Goal: Entertainment & Leisure: Consume media (video, audio)

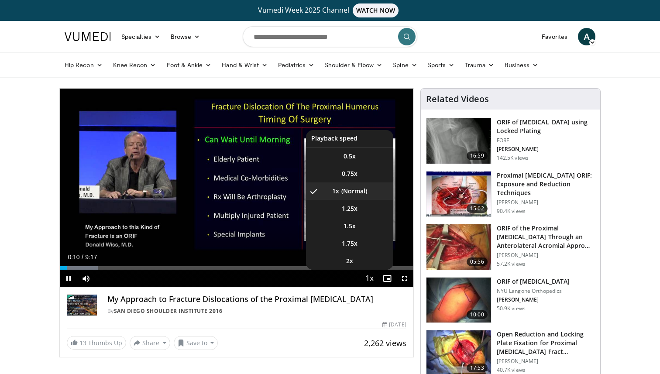
click at [370, 278] on span "Video Player" at bounding box center [370, 278] width 12 height 17
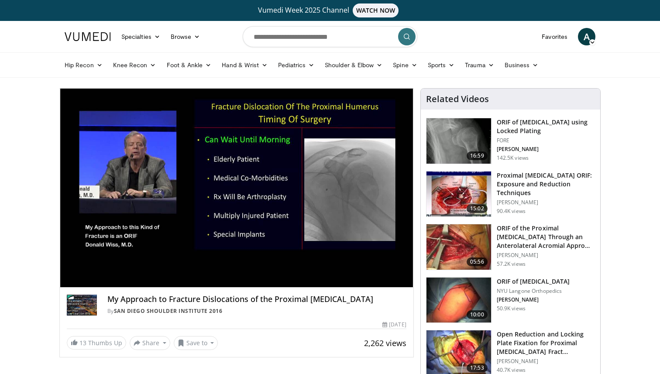
click at [370, 278] on div "10 seconds Tap to unmute" at bounding box center [237, 188] width 354 height 199
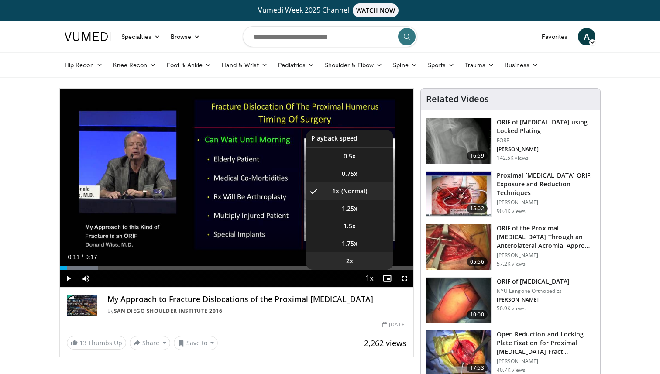
click at [354, 261] on li "2x" at bounding box center [349, 260] width 87 height 17
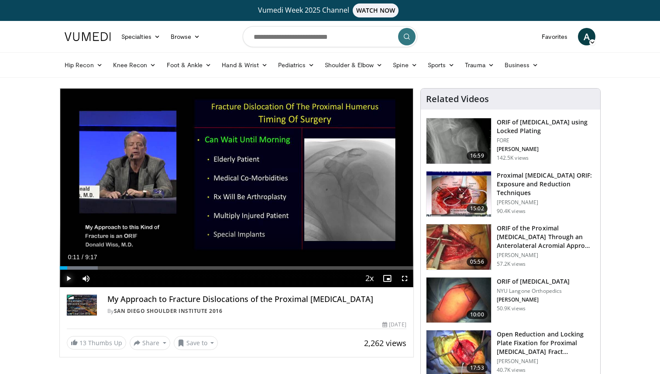
click at [69, 276] on span "Video Player" at bounding box center [68, 278] width 17 height 17
click at [85, 264] on div "Loaded : 10.73% 0:15 0:40" at bounding box center [237, 265] width 354 height 8
click at [100, 265] on div "Loaded : 17.90% 0:43 1:04" at bounding box center [237, 265] width 354 height 8
click at [111, 265] on div "Loaded : 23.27% 1:05 1:21" at bounding box center [237, 265] width 354 height 8
click at [155, 268] on div "Progress Bar" at bounding box center [155, 267] width 1 height 3
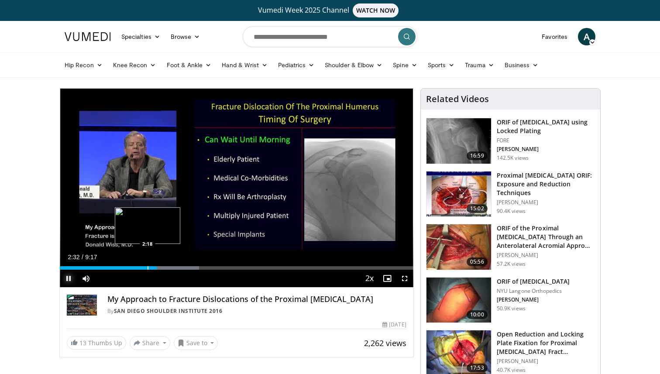
click at [148, 269] on div "Progress Bar" at bounding box center [148, 267] width 1 height 3
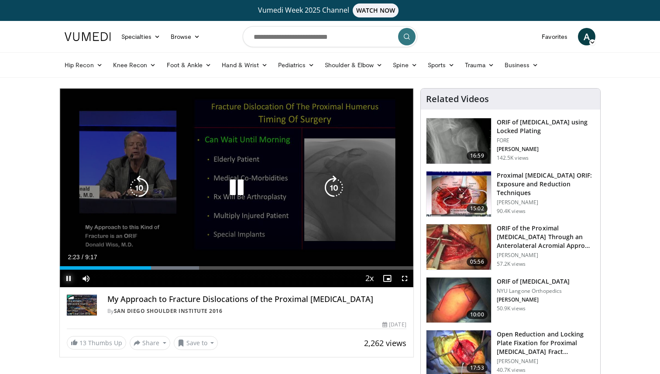
click at [145, 269] on div "Loaded : 39.39% 2:23 2:18" at bounding box center [237, 267] width 354 height 3
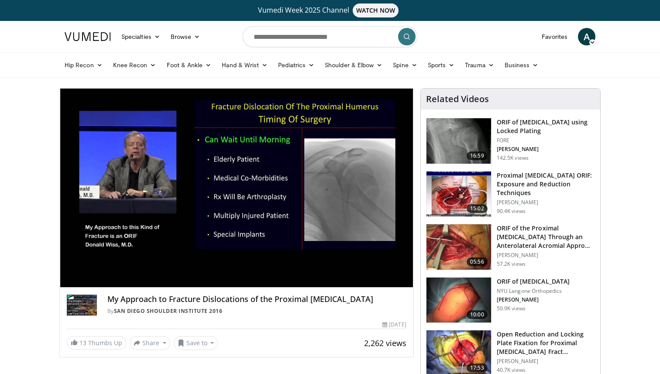
click at [60, 270] on button "Pause" at bounding box center [68, 278] width 17 height 17
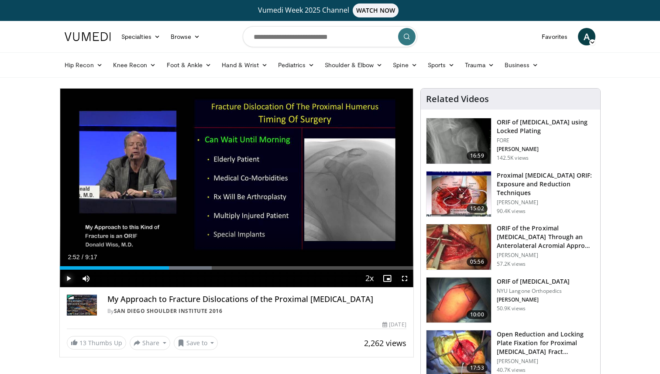
click at [60, 270] on button "Play" at bounding box center [68, 278] width 17 height 17
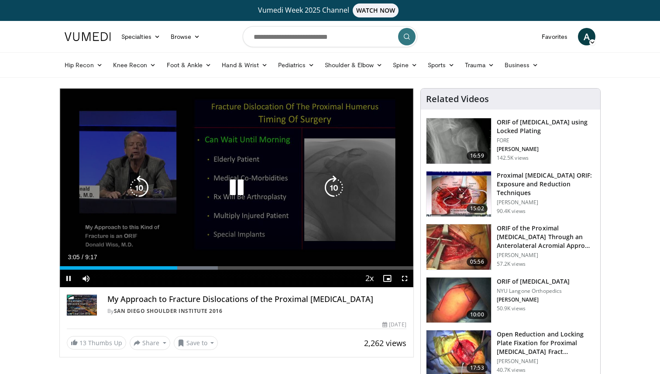
click at [171, 223] on div "10 seconds Tap to unmute" at bounding box center [237, 188] width 354 height 199
click at [234, 187] on icon "Video Player" at bounding box center [236, 187] width 24 height 24
click at [238, 158] on div "10 seconds Tap to unmute" at bounding box center [237, 188] width 354 height 199
click at [183, 171] on div "10 seconds Tap to unmute" at bounding box center [237, 188] width 354 height 199
click at [163, 165] on div "10 seconds Tap to unmute" at bounding box center [237, 188] width 354 height 199
